Goal: Information Seeking & Learning: Find specific fact

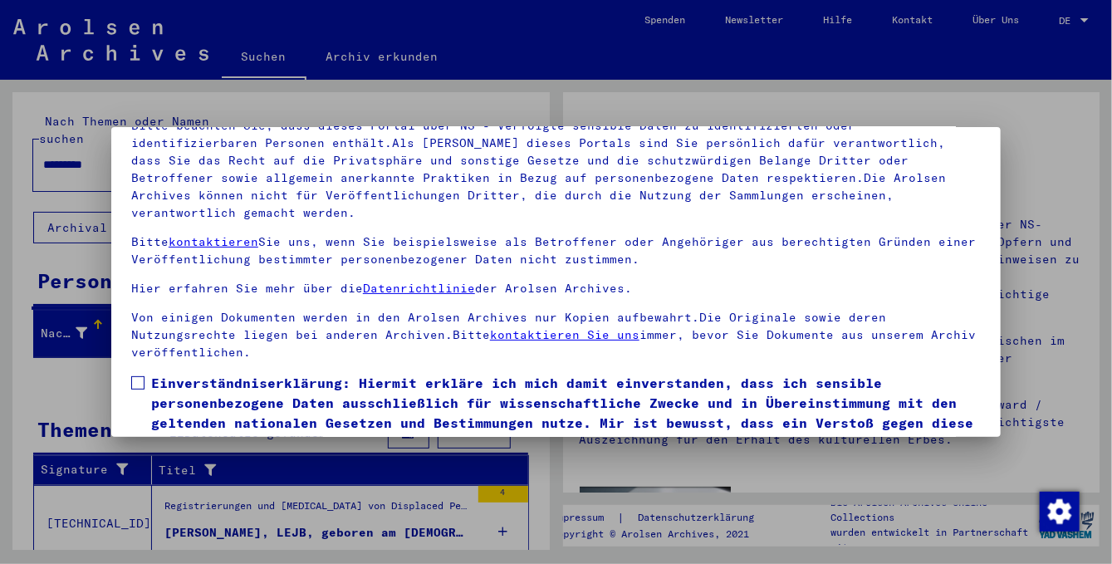
scroll to position [139, 0]
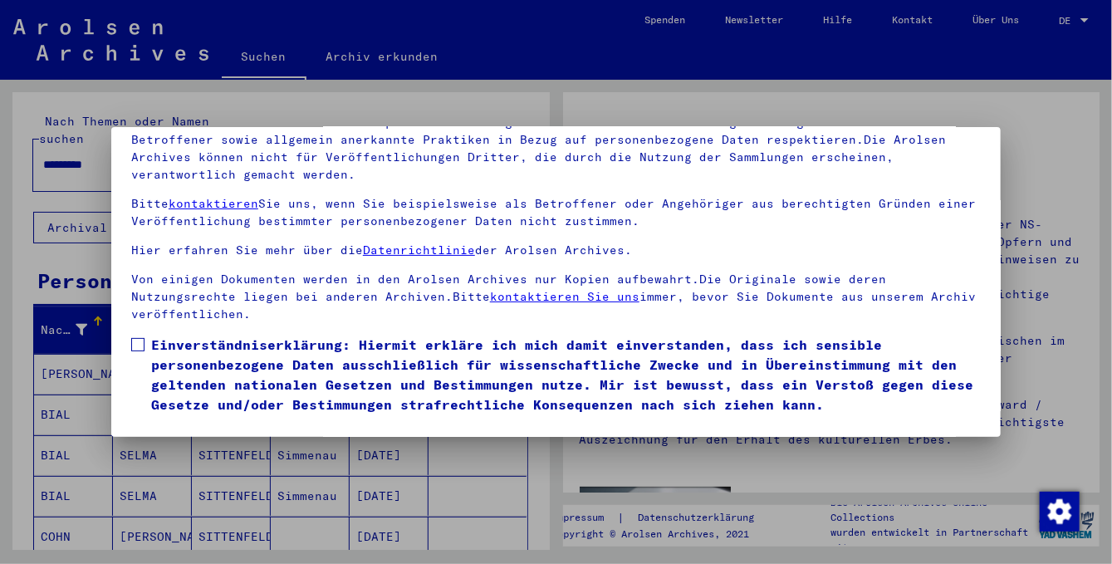
click at [140, 338] on span at bounding box center [137, 344] width 13 height 13
click at [189, 423] on button "Ich stimme zu" at bounding box center [193, 439] width 125 height 32
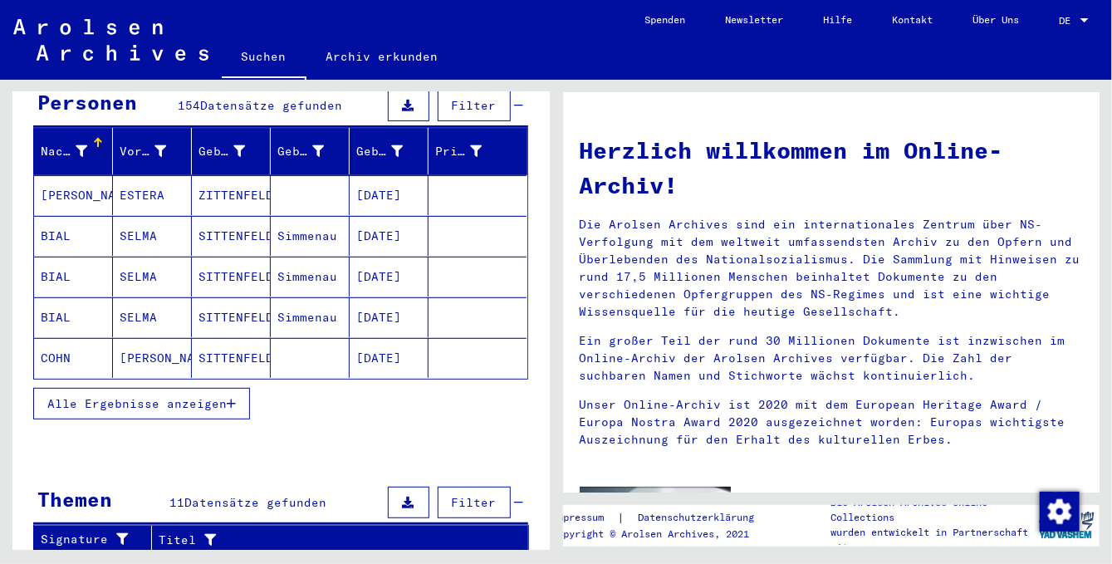
scroll to position [0, 0]
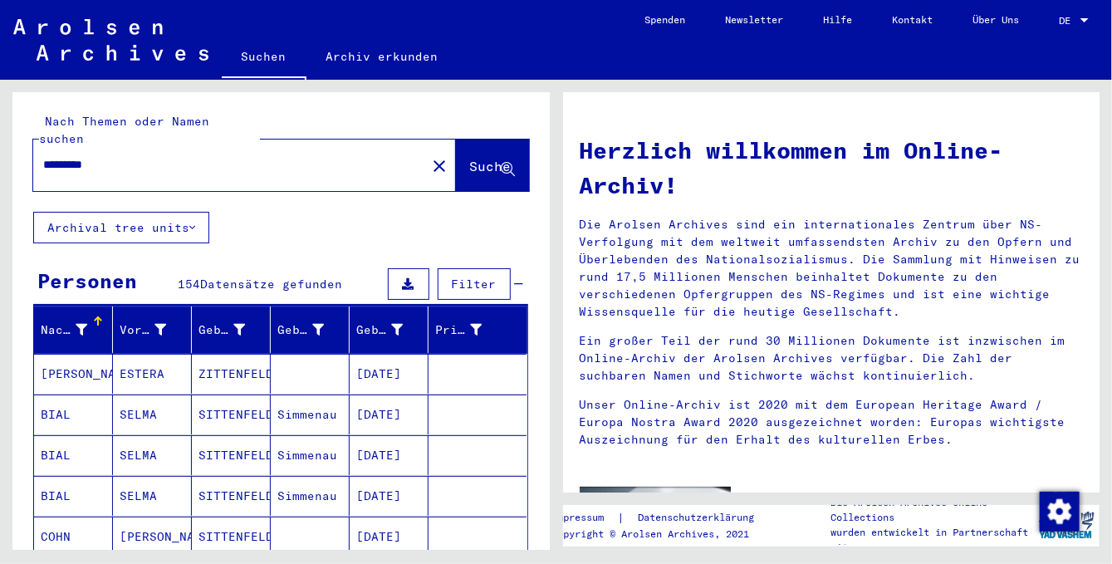
click at [56, 156] on input "*********" at bounding box center [224, 164] width 363 height 17
click at [470, 158] on span "Suche" at bounding box center [491, 166] width 42 height 17
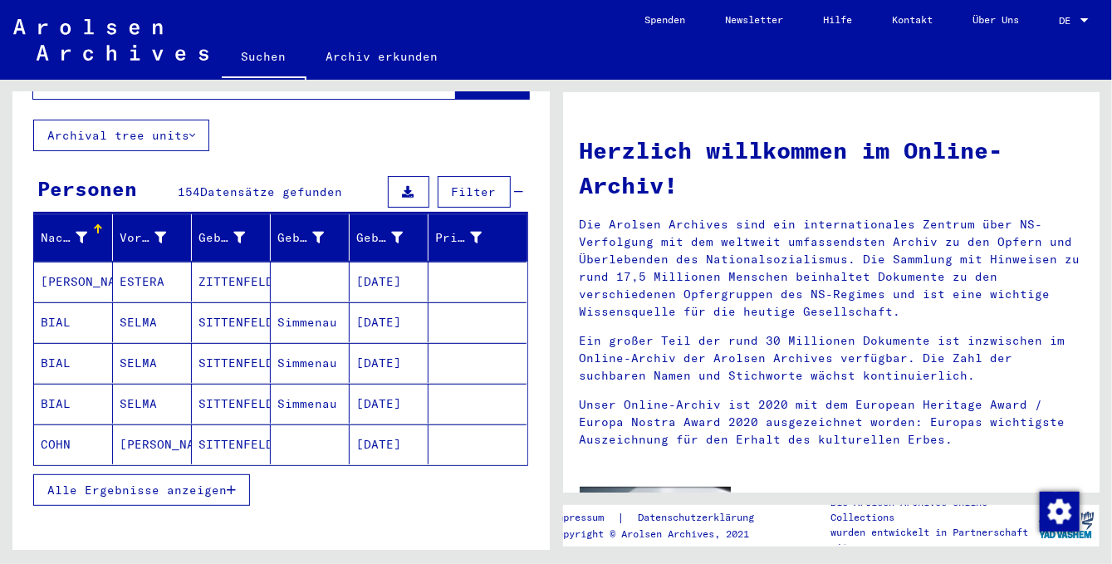
scroll to position [164, 0]
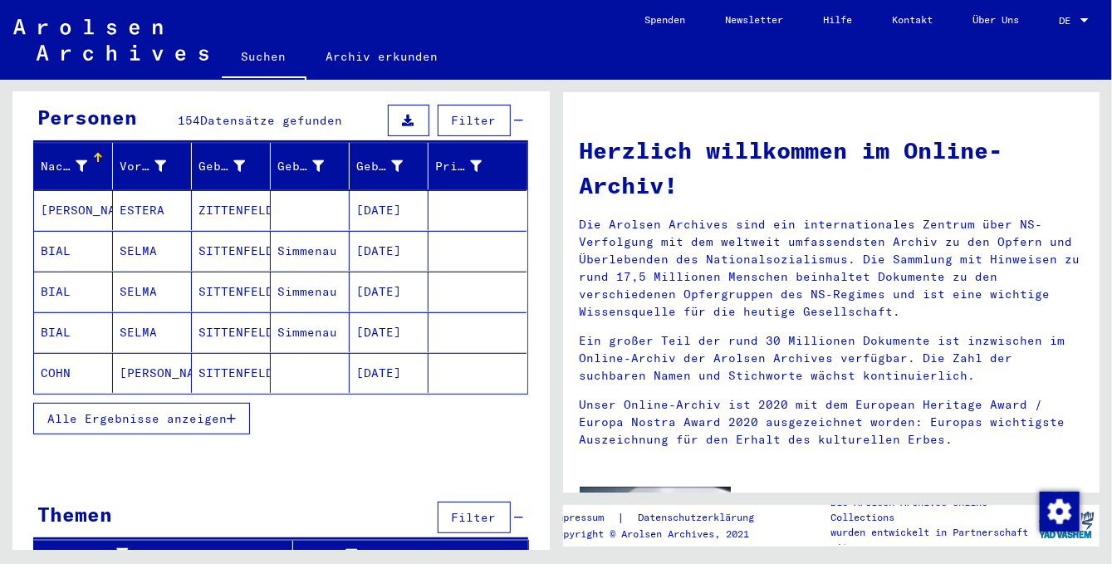
click at [169, 411] on span "Alle Ergebnisse anzeigen" at bounding box center [136, 418] width 179 height 15
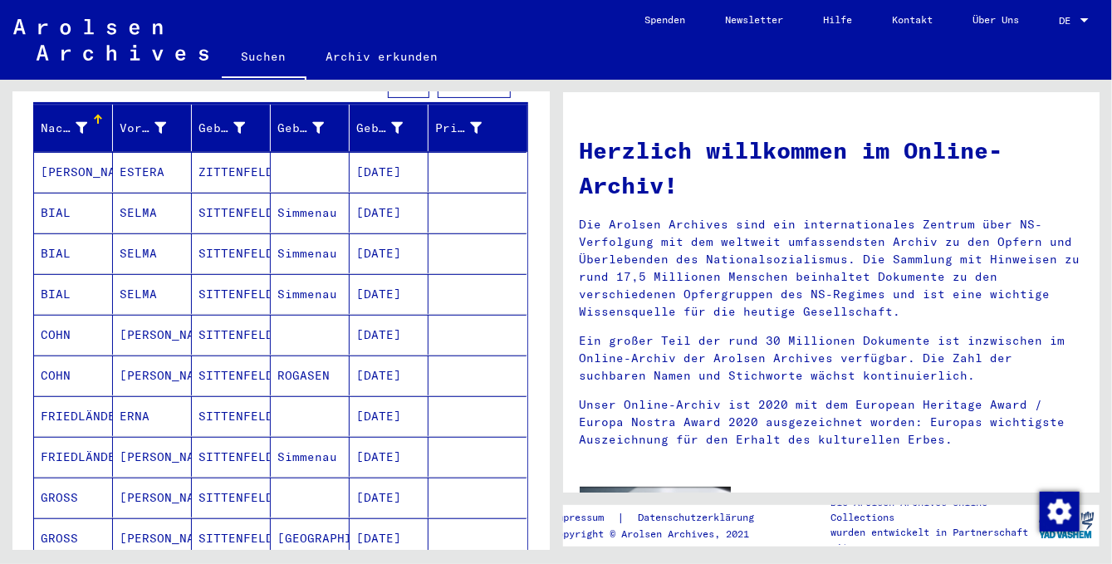
scroll to position [0, 0]
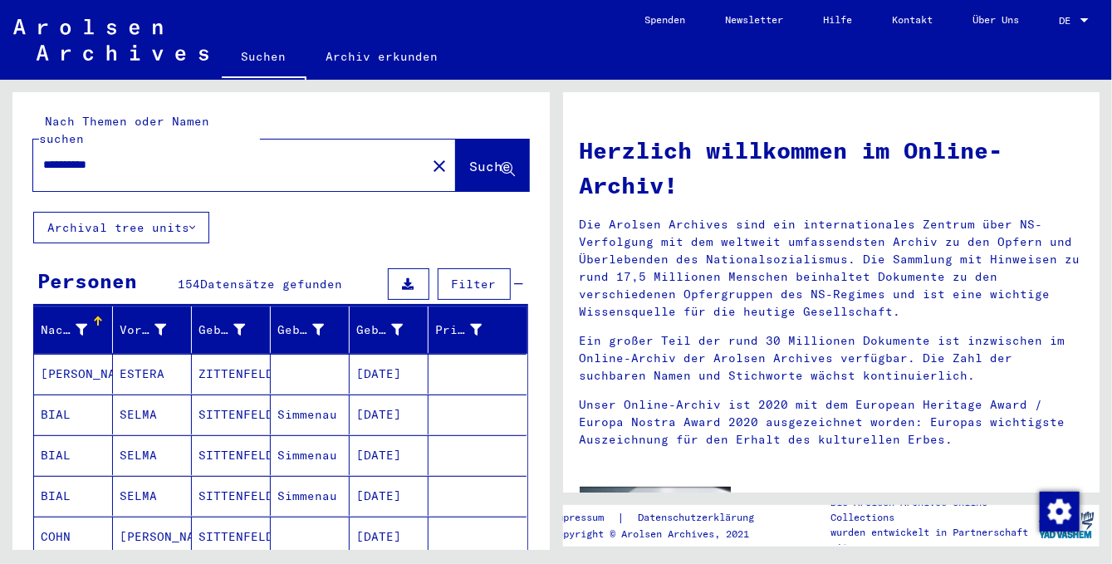
click at [71, 156] on input "**********" at bounding box center [224, 164] width 363 height 17
click at [476, 158] on span "Suche" at bounding box center [491, 166] width 42 height 17
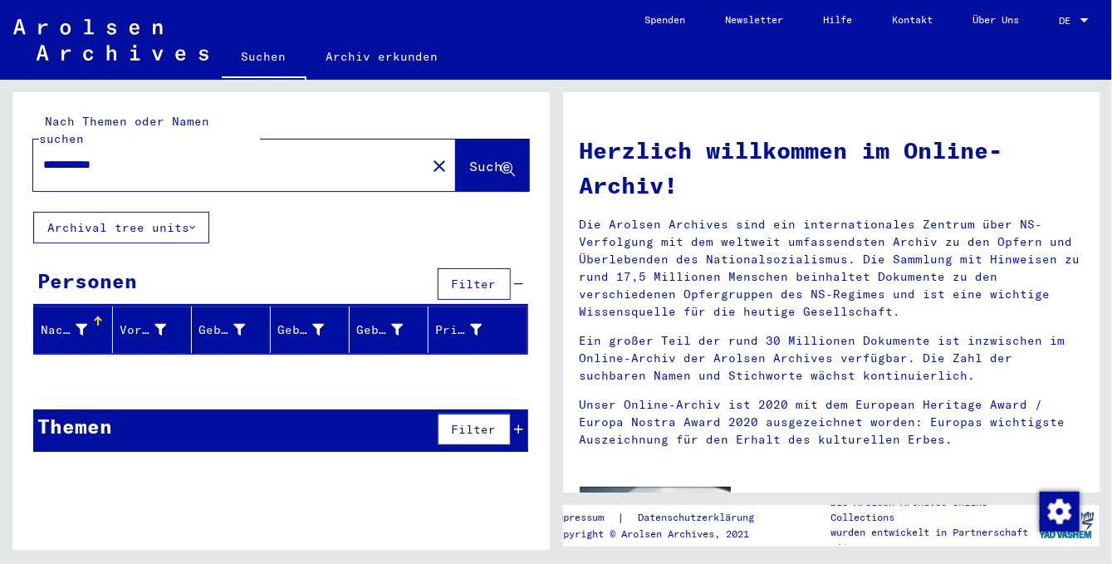
click at [45, 156] on input "**********" at bounding box center [224, 164] width 363 height 17
type input "**********"
click at [470, 158] on span "Suche" at bounding box center [491, 166] width 42 height 17
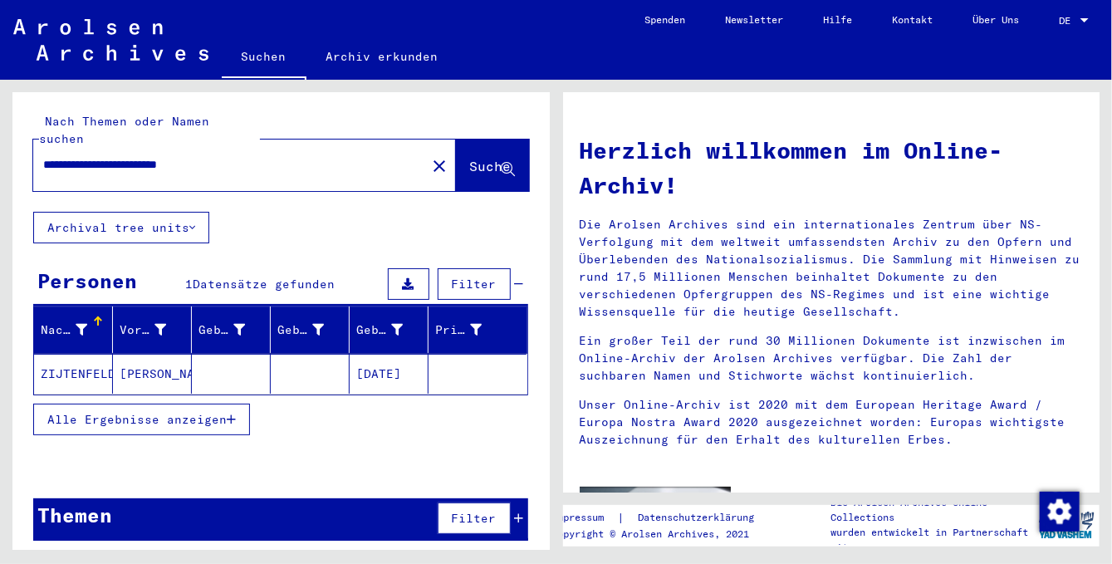
click at [64, 356] on mat-cell "ZIJTENFELD" at bounding box center [73, 374] width 79 height 40
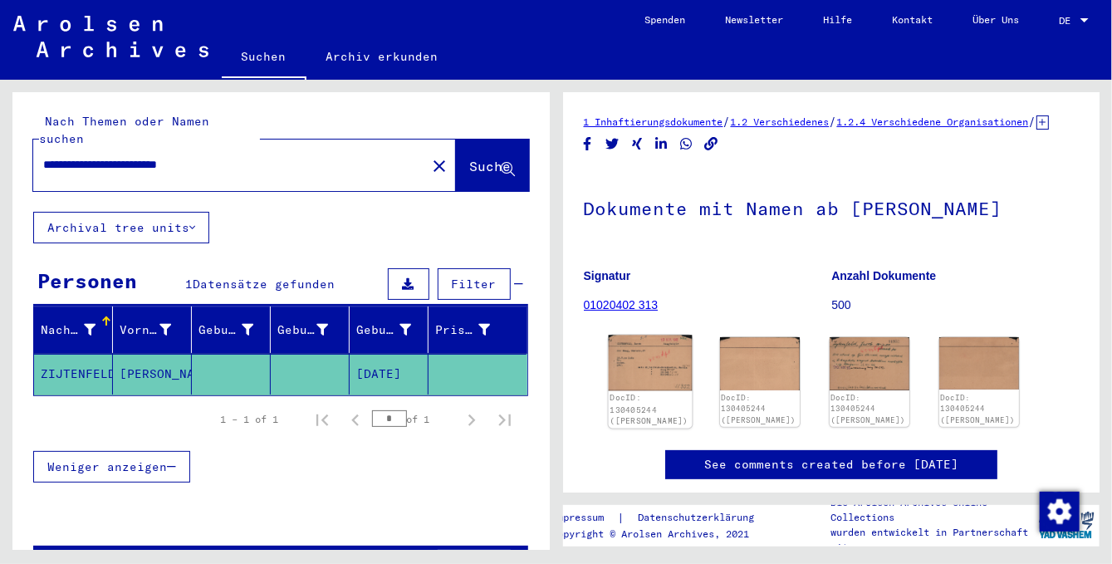
click at [650, 381] on img at bounding box center [650, 364] width 84 height 56
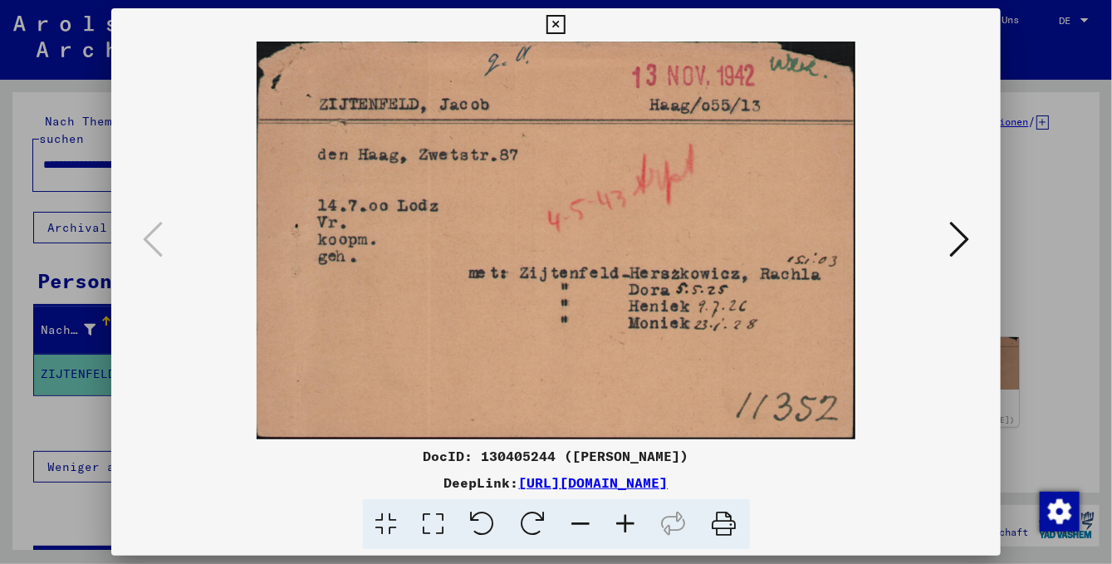
click at [957, 241] on icon at bounding box center [960, 239] width 20 height 40
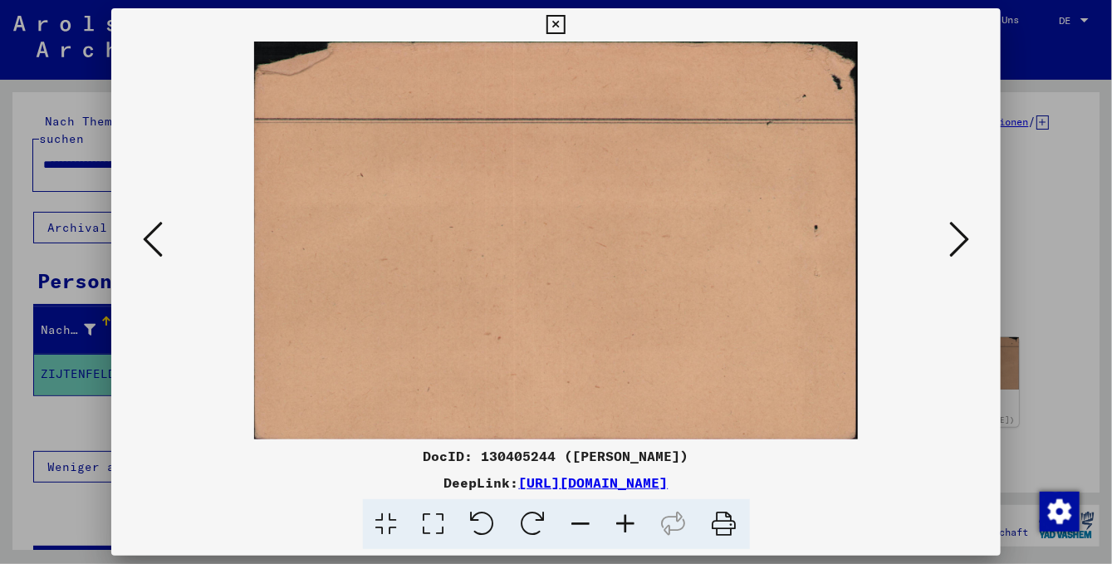
click at [954, 235] on icon at bounding box center [960, 239] width 20 height 40
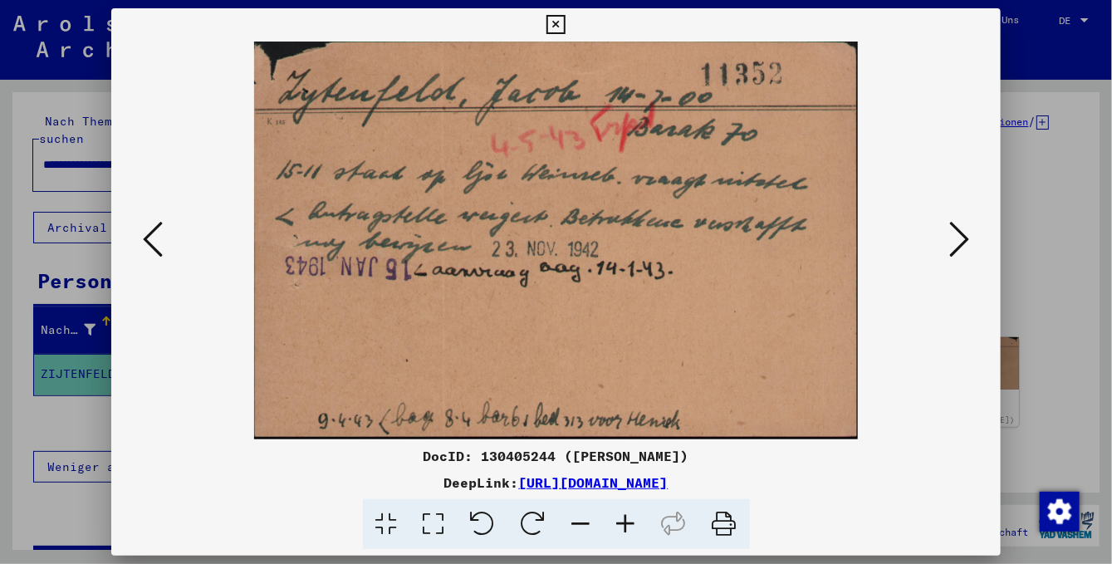
click at [964, 243] on icon at bounding box center [960, 239] width 20 height 40
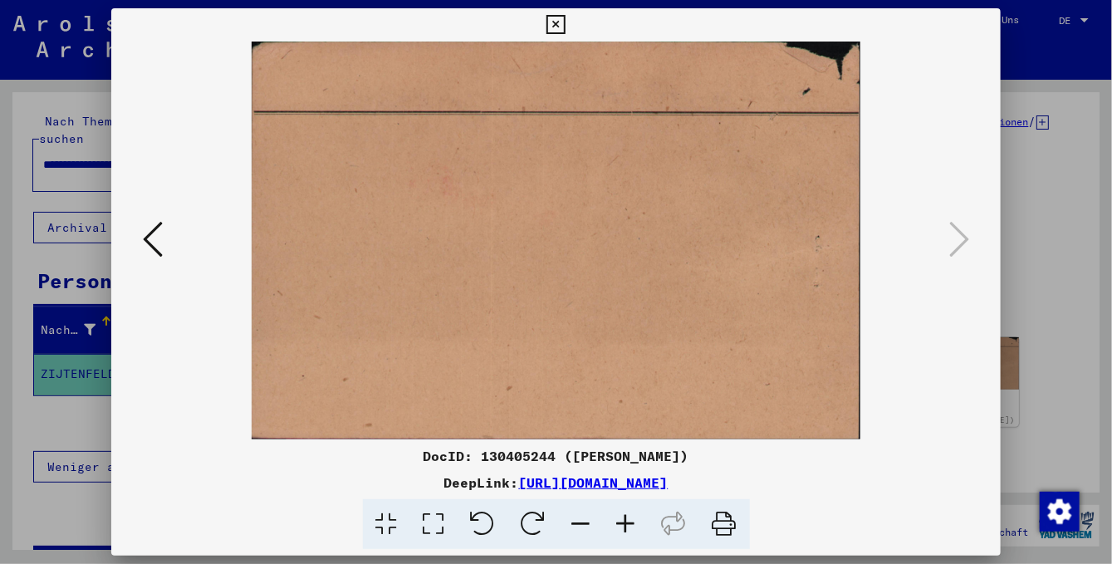
click at [566, 22] on icon at bounding box center [556, 25] width 19 height 20
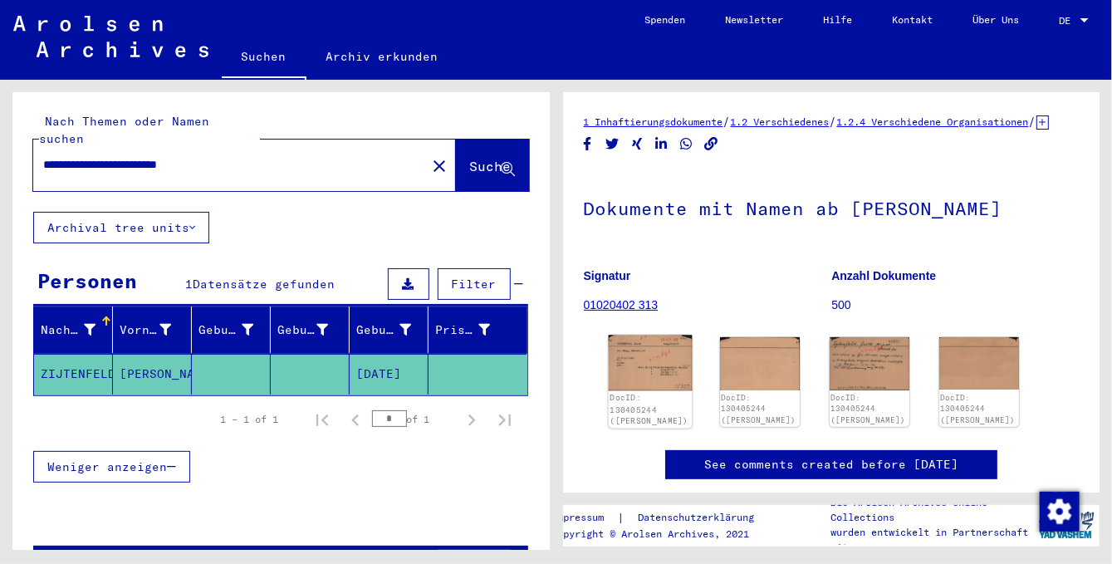
click at [642, 381] on img at bounding box center [650, 364] width 84 height 56
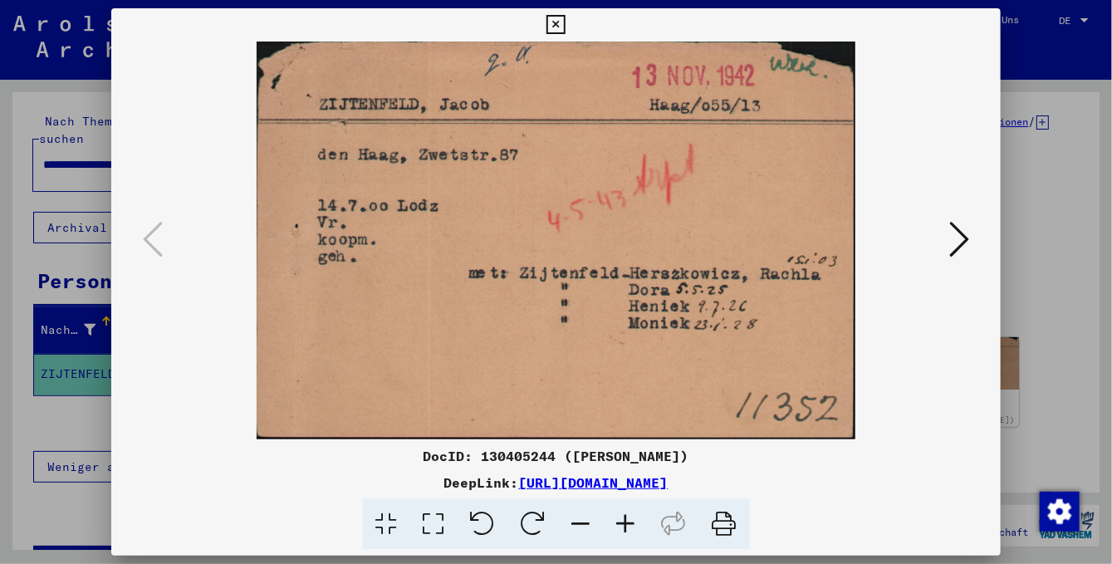
click at [566, 20] on icon at bounding box center [556, 25] width 19 height 20
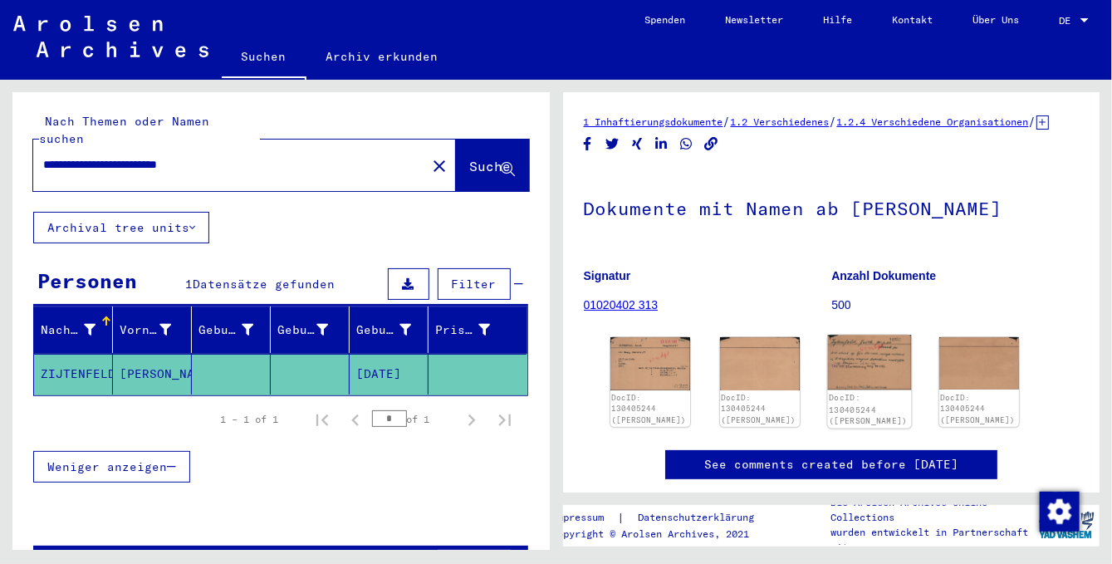
click at [875, 375] on img at bounding box center [869, 363] width 84 height 55
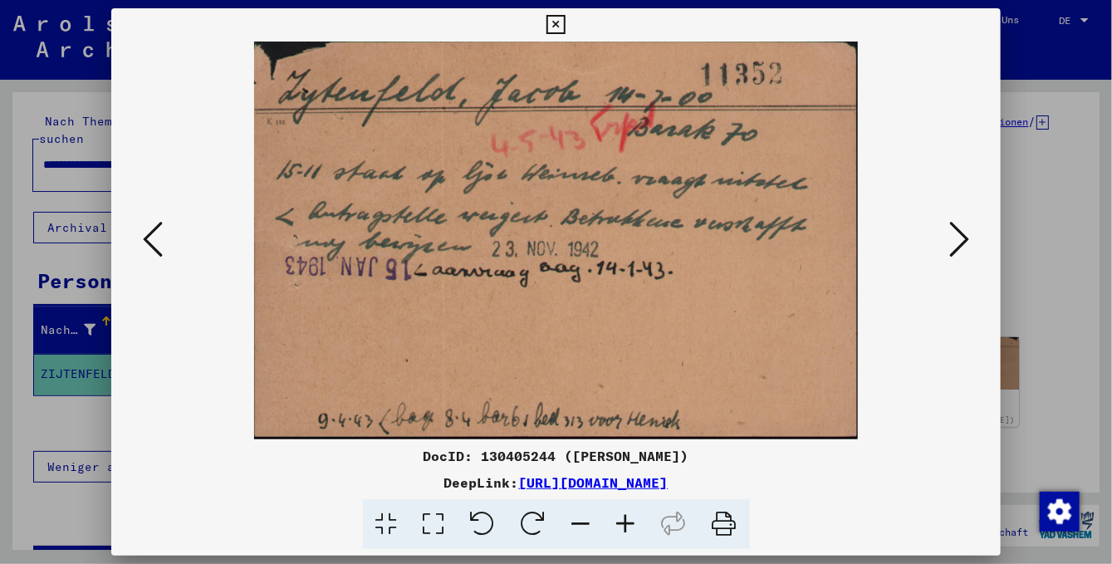
click at [566, 20] on icon at bounding box center [556, 25] width 19 height 20
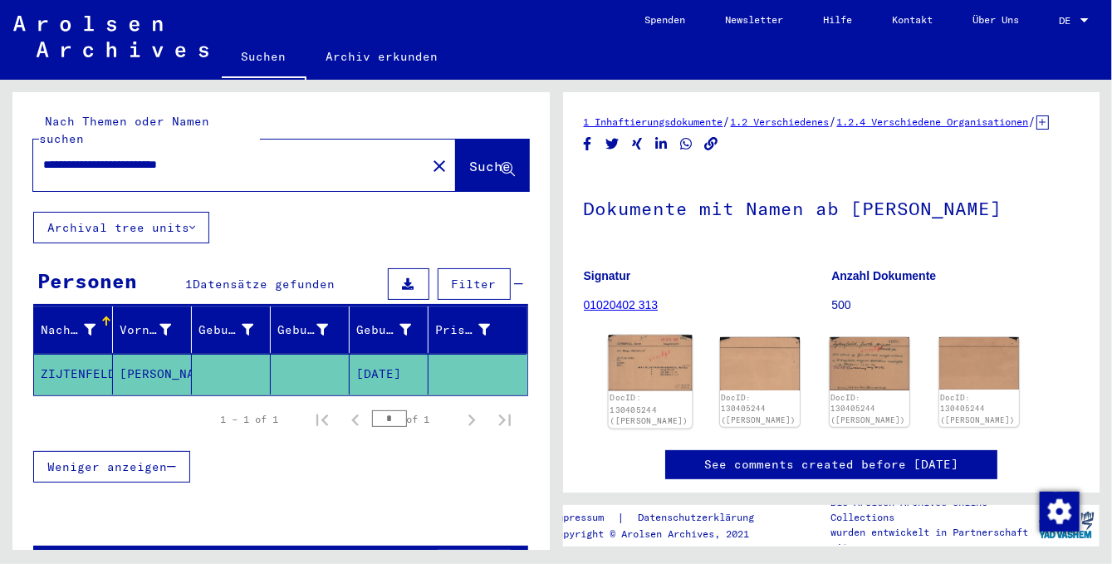
click at [652, 369] on img at bounding box center [650, 364] width 84 height 56
